Goal: Task Accomplishment & Management: Use online tool/utility

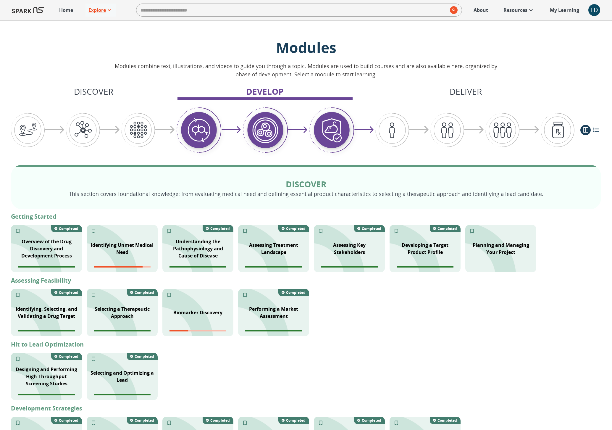
click at [18, 10] on img at bounding box center [28, 10] width 32 height 14
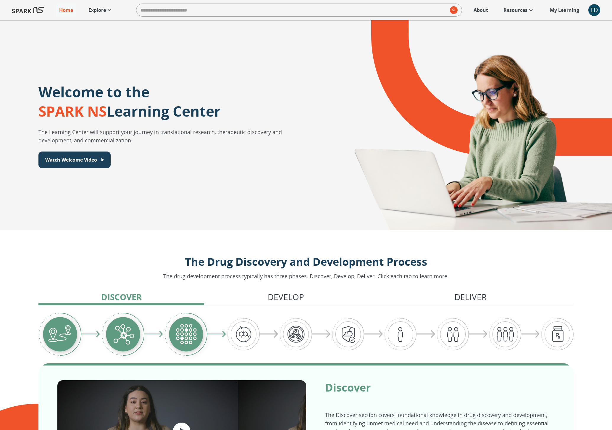
click at [592, 10] on div "ED" at bounding box center [594, 10] width 12 height 12
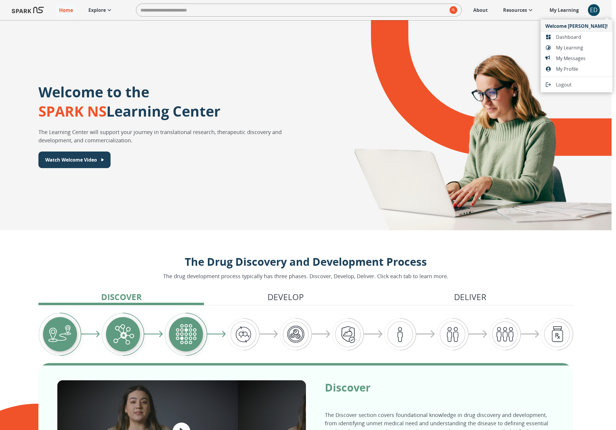
click at [560, 34] on span "Dashboard" at bounding box center [582, 36] width 52 height 7
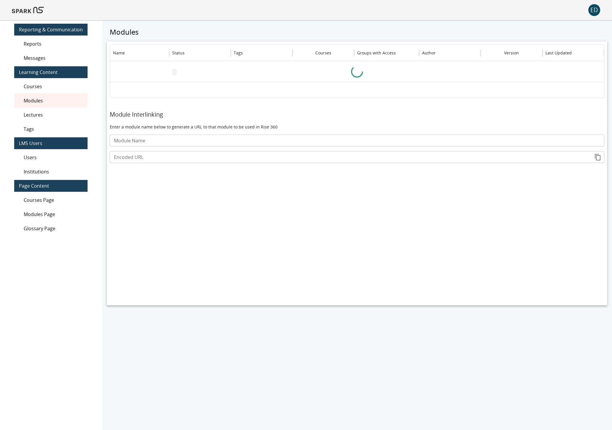
click at [50, 102] on span "Modules" at bounding box center [53, 100] width 59 height 7
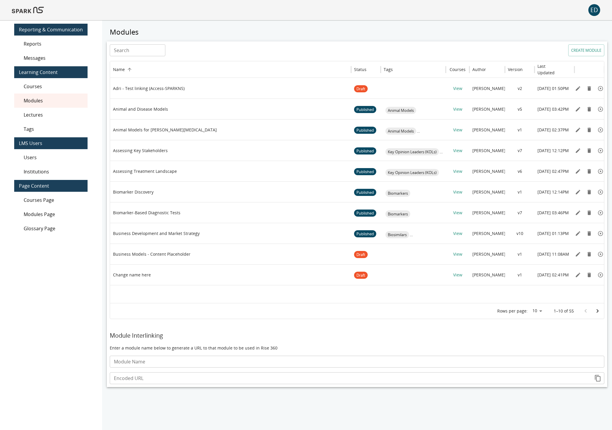
click at [143, 51] on input "Search" at bounding box center [138, 50] width 56 height 12
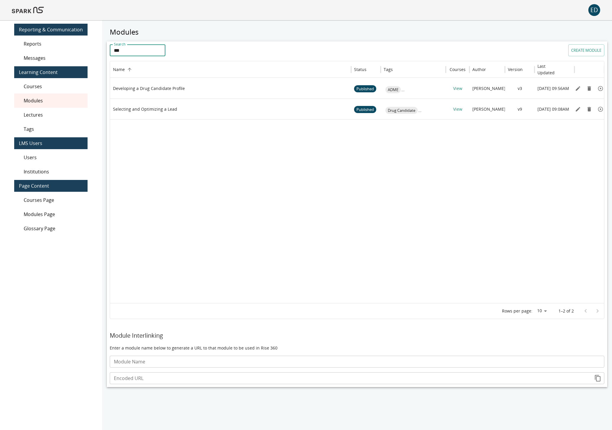
type input "***"
click at [575, 88] on icon "Edit" at bounding box center [578, 88] width 6 height 6
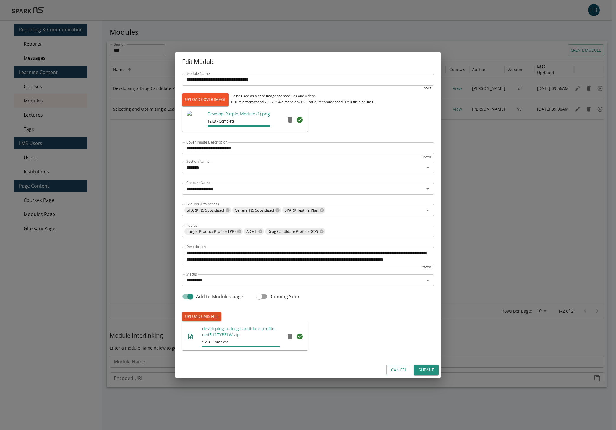
click at [210, 317] on label "UPLOAD CMI5 FILE" at bounding box center [201, 316] width 39 height 9
click at [182, 321] on input "UPLOAD CMI5 FILE" at bounding box center [182, 321] width 0 height 0
type input "**********"
click at [431, 369] on button "Submit" at bounding box center [426, 369] width 25 height 11
